Goal: Task Accomplishment & Management: Complete application form

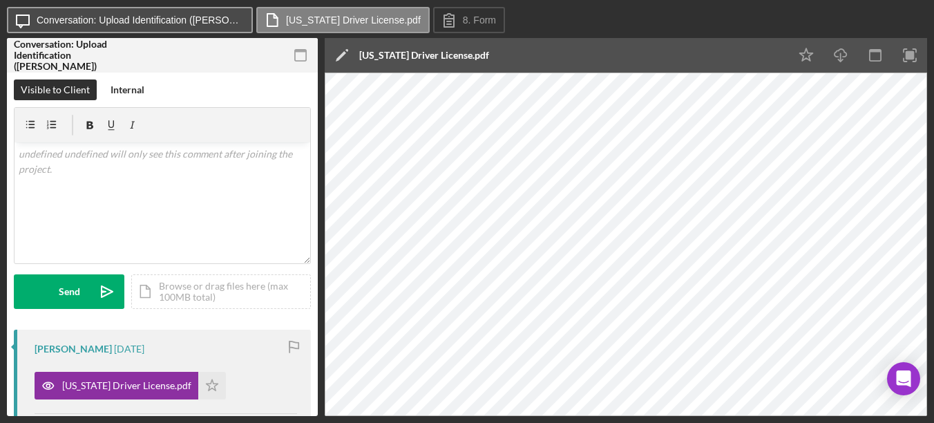
click at [81, 17] on label "Conversation: Upload Identification ([PERSON_NAME])" at bounding box center [140, 20] width 207 height 11
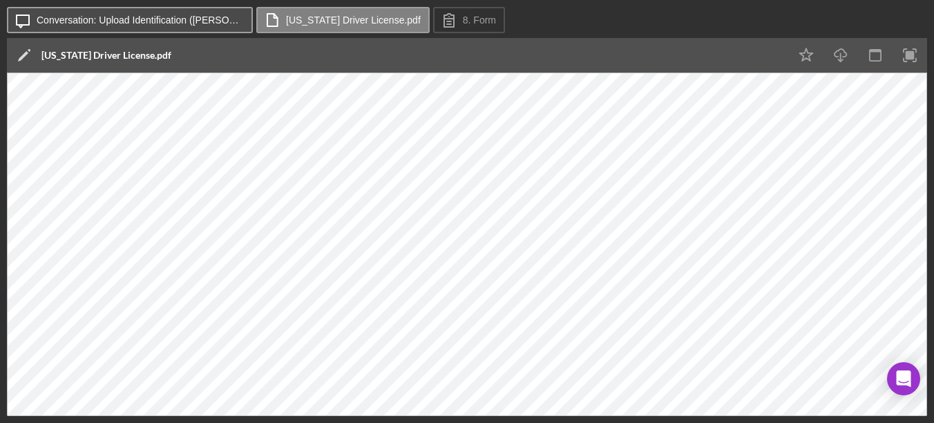
click at [189, 31] on button "Icon/Message Conversation: Upload Identification ([PERSON_NAME])" at bounding box center [130, 20] width 246 height 26
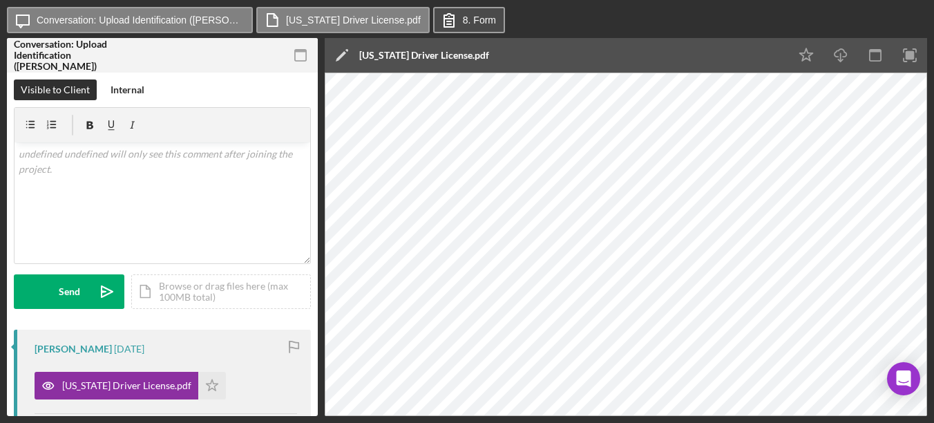
click at [435, 18] on icon at bounding box center [449, 20] width 35 height 35
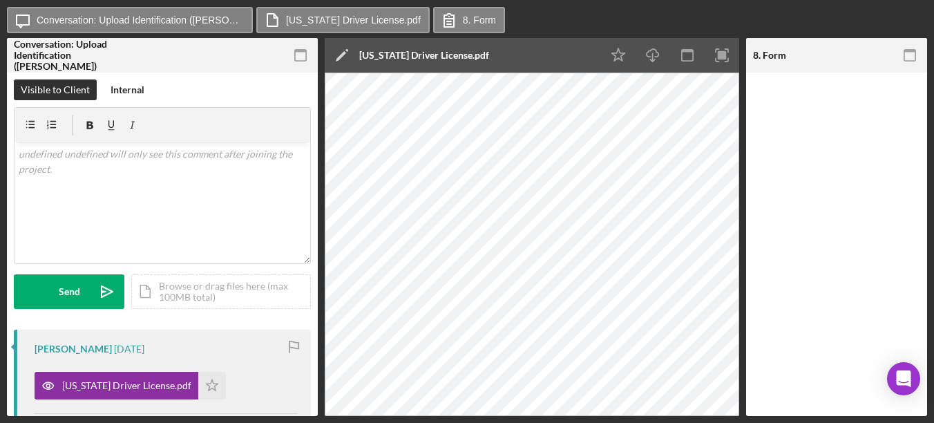
click at [900, 122] on div at bounding box center [836, 244] width 181 height 343
click at [432, 32] on icon at bounding box center [449, 20] width 35 height 35
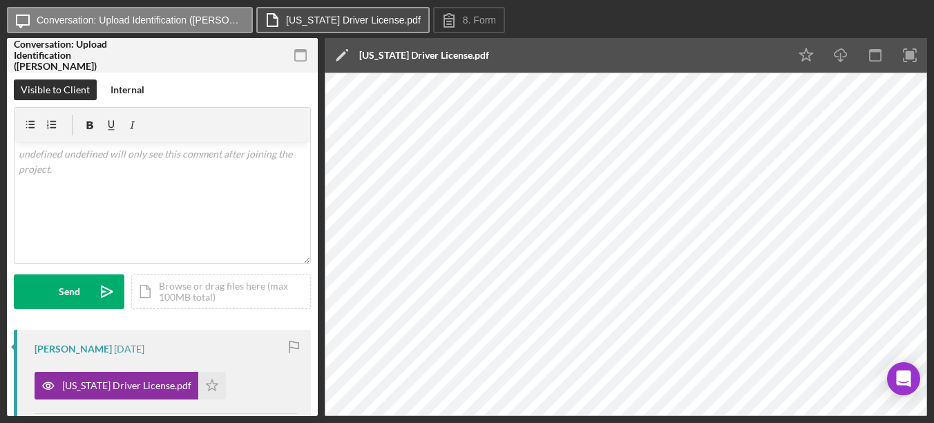
click at [370, 19] on label "[US_STATE] Driver License.pdf" at bounding box center [353, 20] width 135 height 11
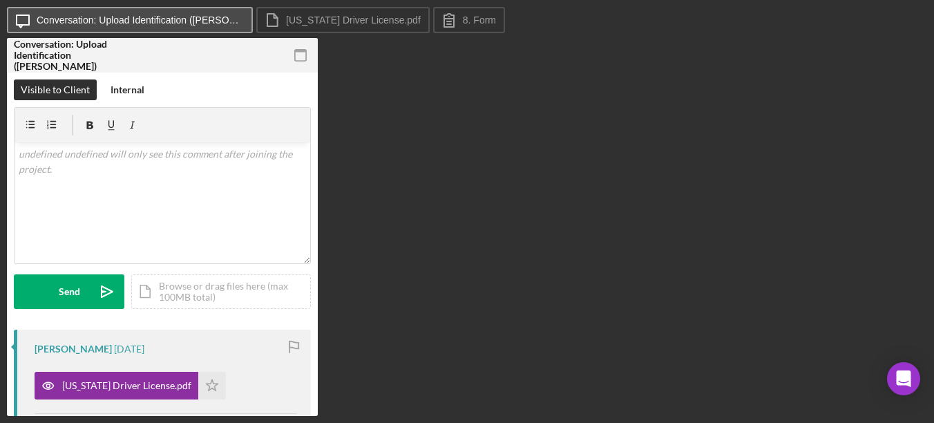
click at [199, 23] on label "Conversation: Upload Identification ([PERSON_NAME])" at bounding box center [140, 20] width 207 height 11
